Goal: Information Seeking & Learning: Learn about a topic

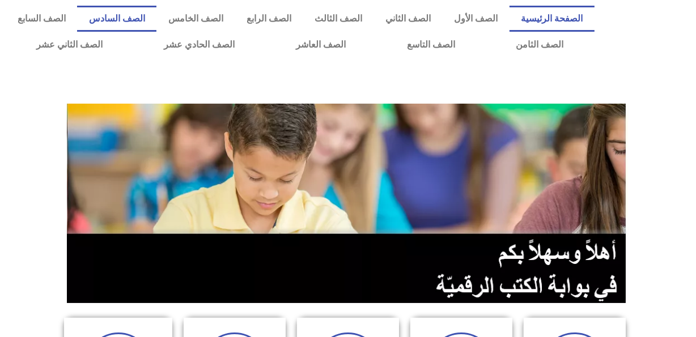
click at [156, 16] on link "الصف السادس" at bounding box center [116, 19] width 79 height 26
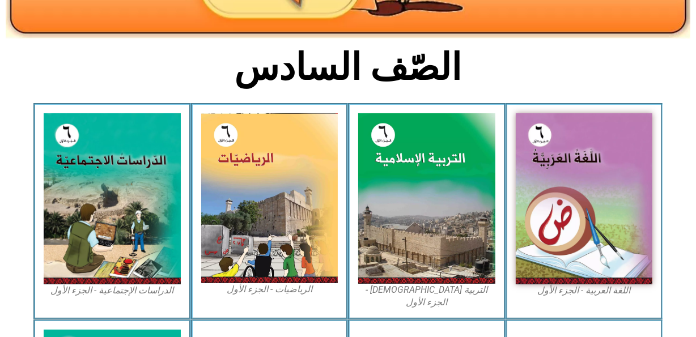
scroll to position [280, 0]
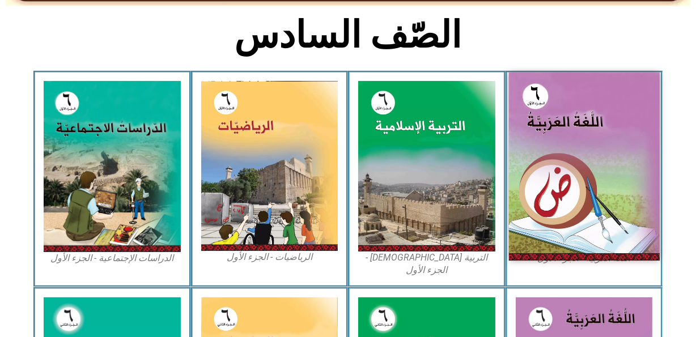
click at [587, 153] on img at bounding box center [584, 167] width 151 height 188
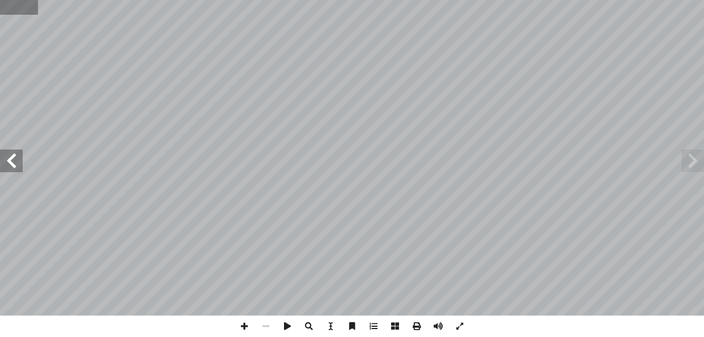
click at [11, 10] on input "text" at bounding box center [19, 7] width 38 height 15
type input "**"
click at [11, 164] on span at bounding box center [11, 161] width 23 height 23
click at [693, 163] on span at bounding box center [692, 161] width 23 height 23
click at [15, 159] on span at bounding box center [11, 161] width 23 height 23
